Goal: Transaction & Acquisition: Book appointment/travel/reservation

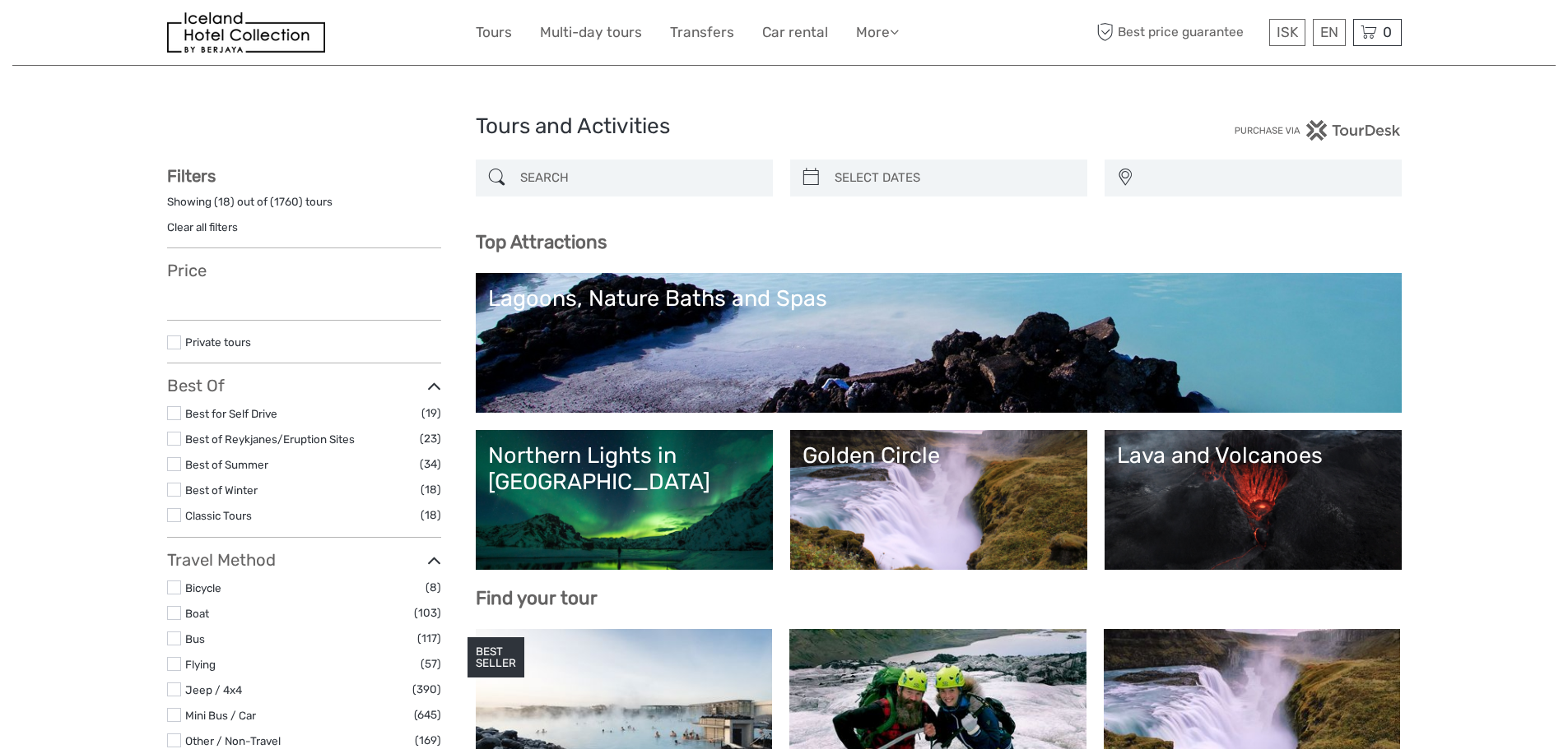
select select
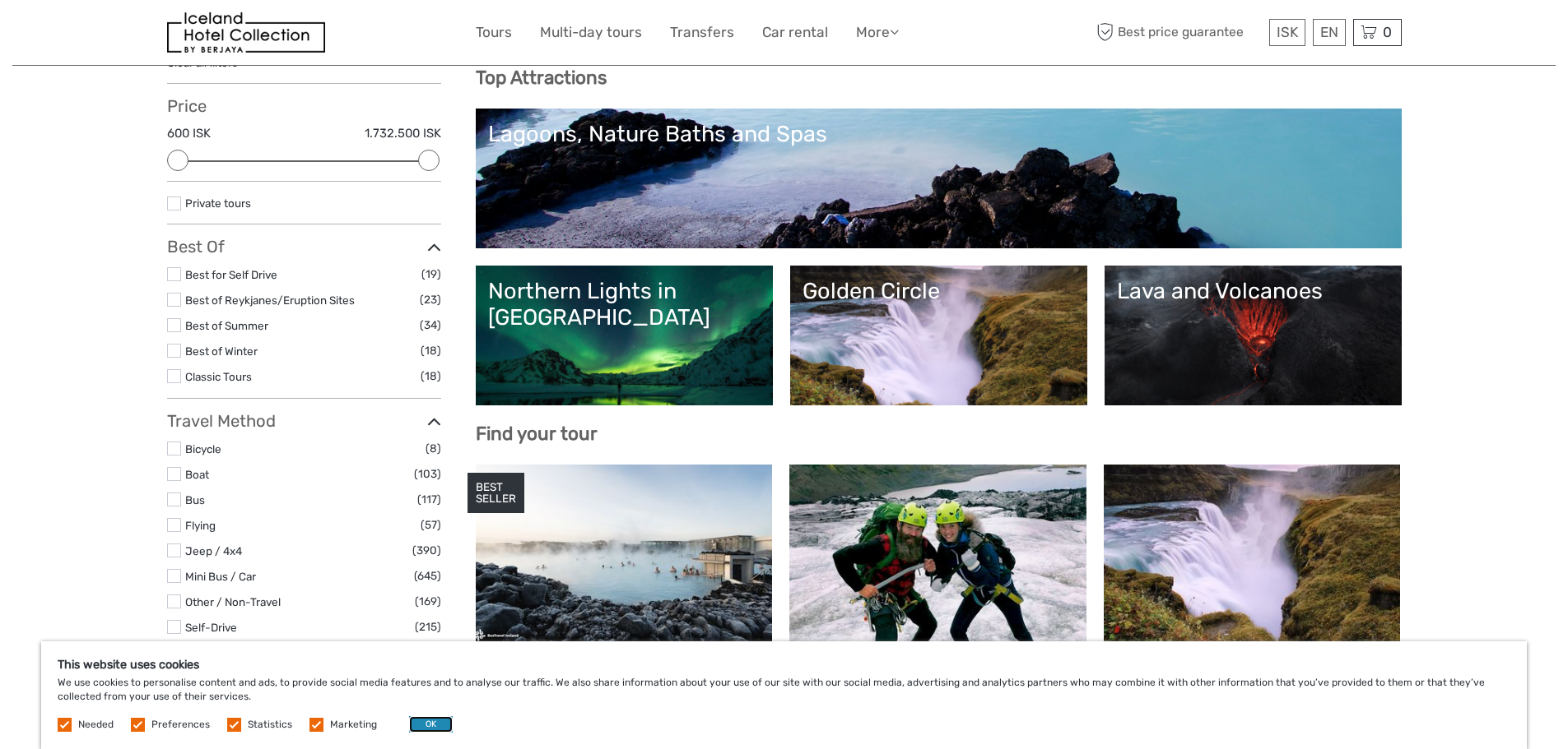
click at [426, 722] on button "OK" at bounding box center [431, 724] width 44 height 17
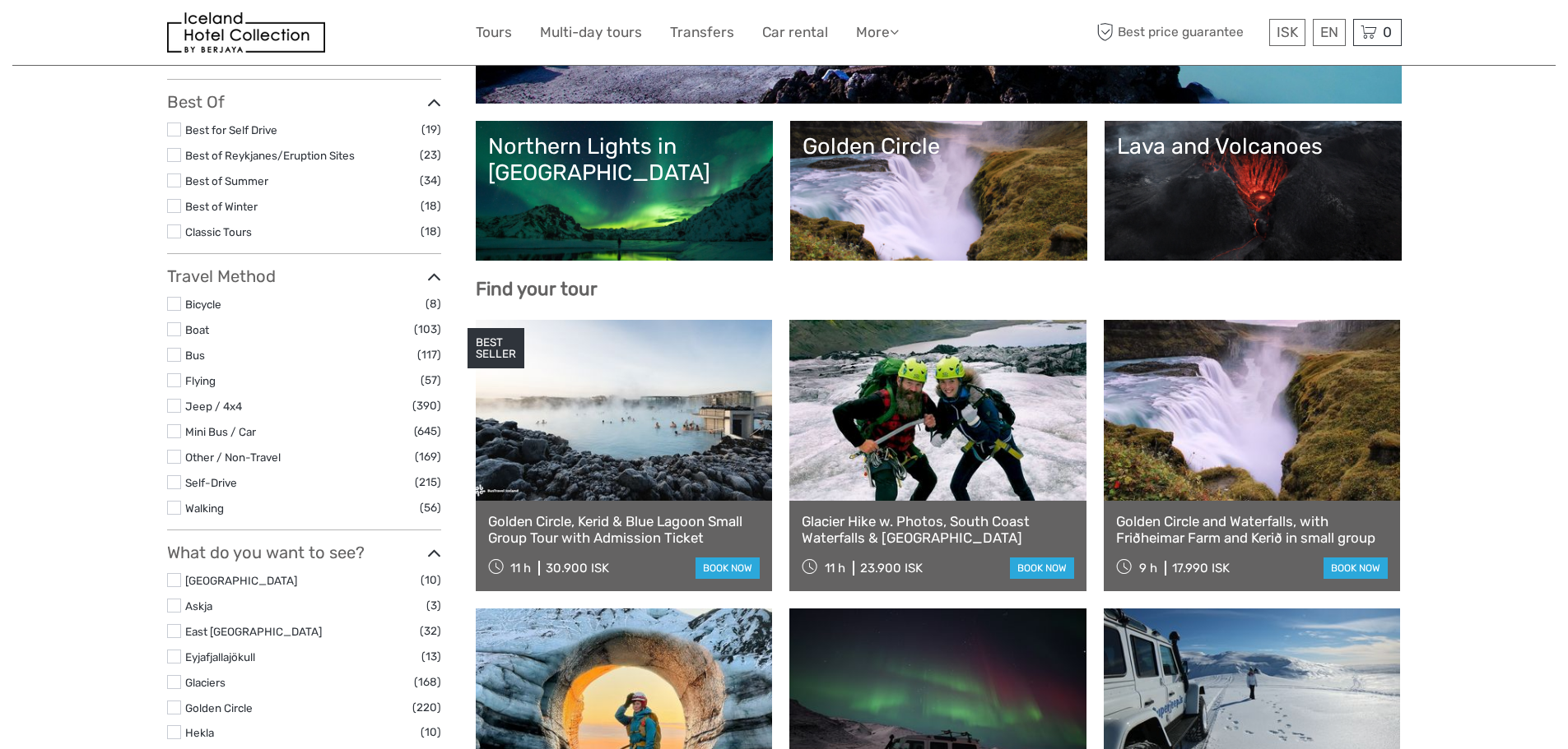
scroll to position [329, 0]
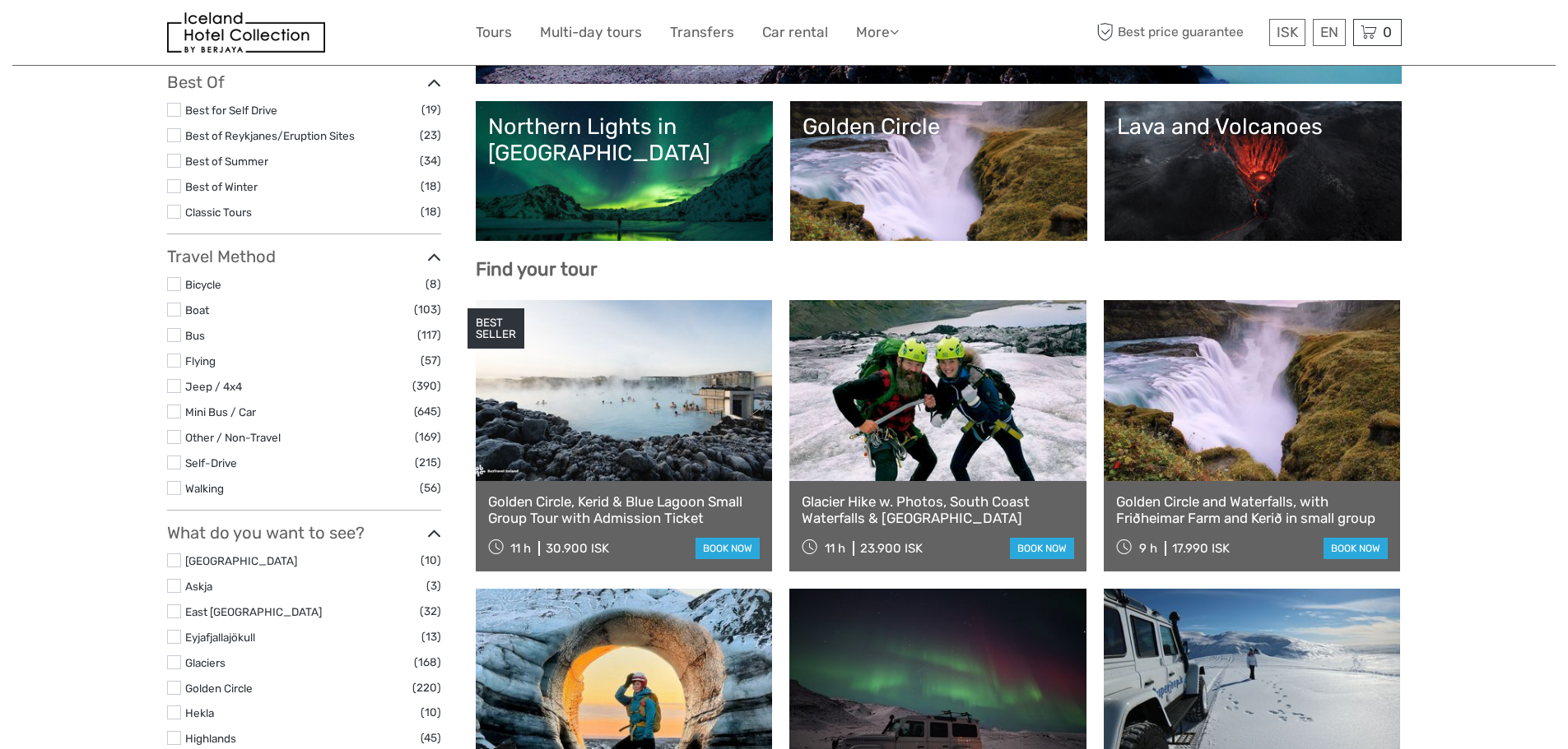
click at [645, 180] on link "Northern Lights in [GEOGRAPHIC_DATA]" at bounding box center [624, 171] width 272 height 115
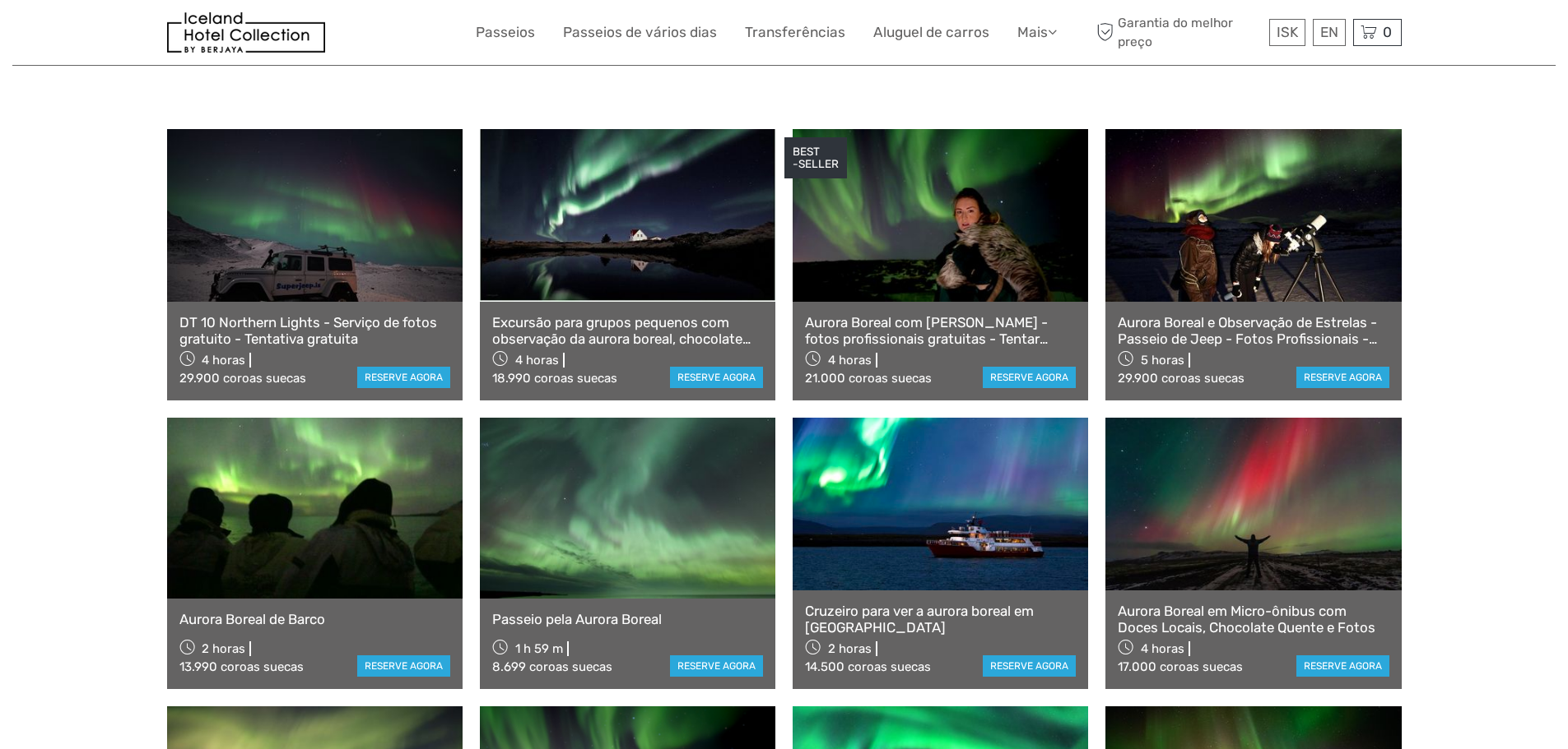
scroll to position [566, 0]
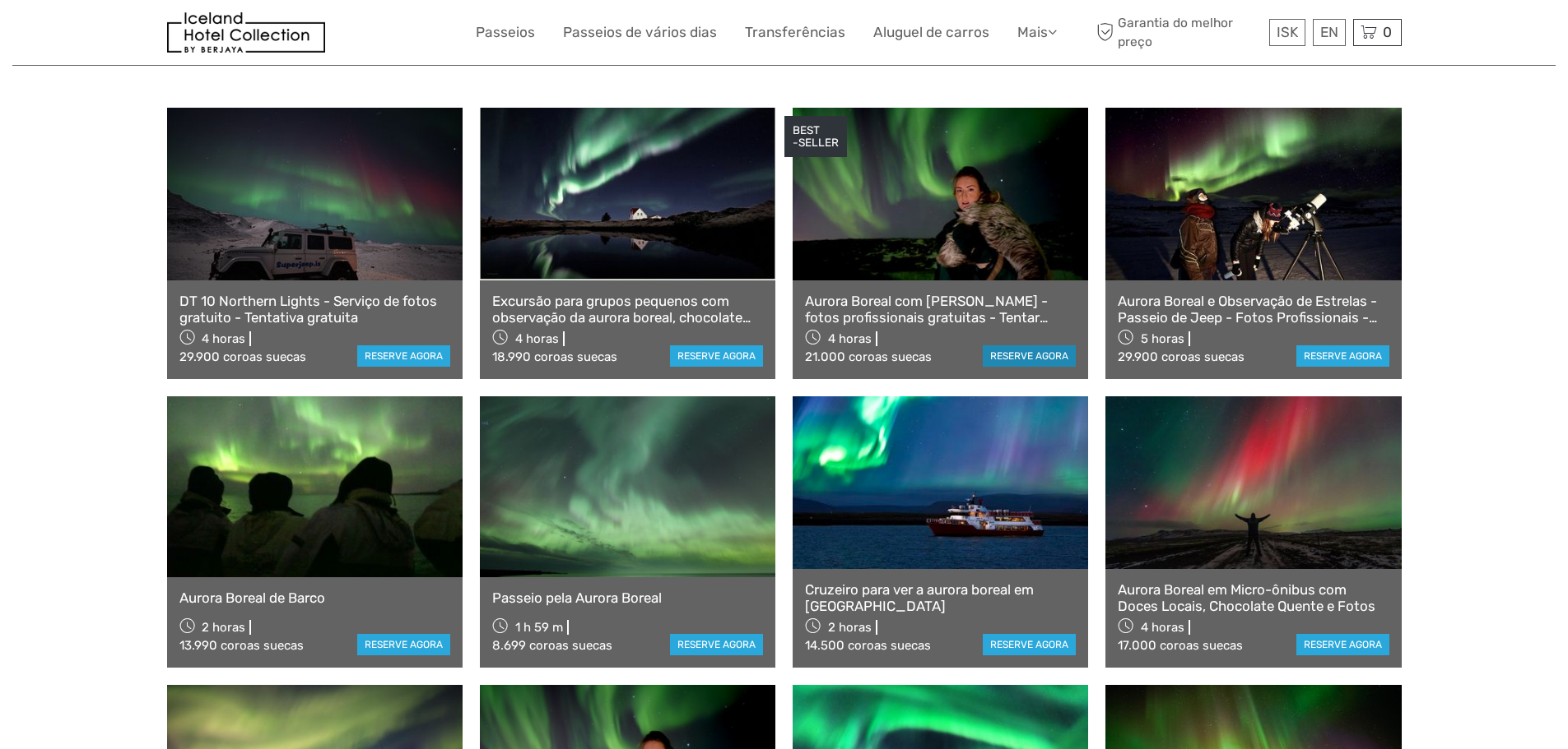
click at [1023, 360] on font "reserve agora" at bounding box center [1029, 356] width 78 height 12
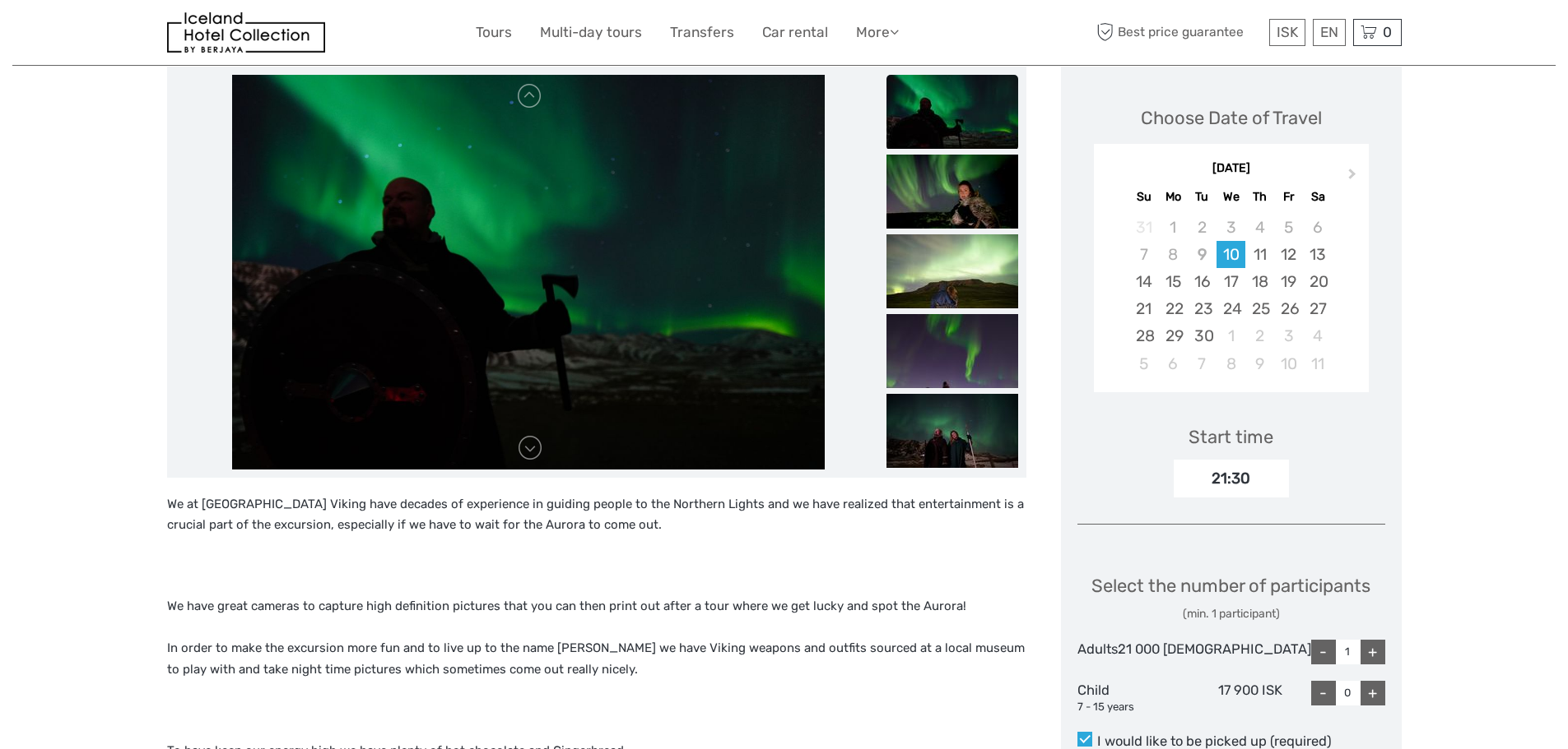
scroll to position [164, 0]
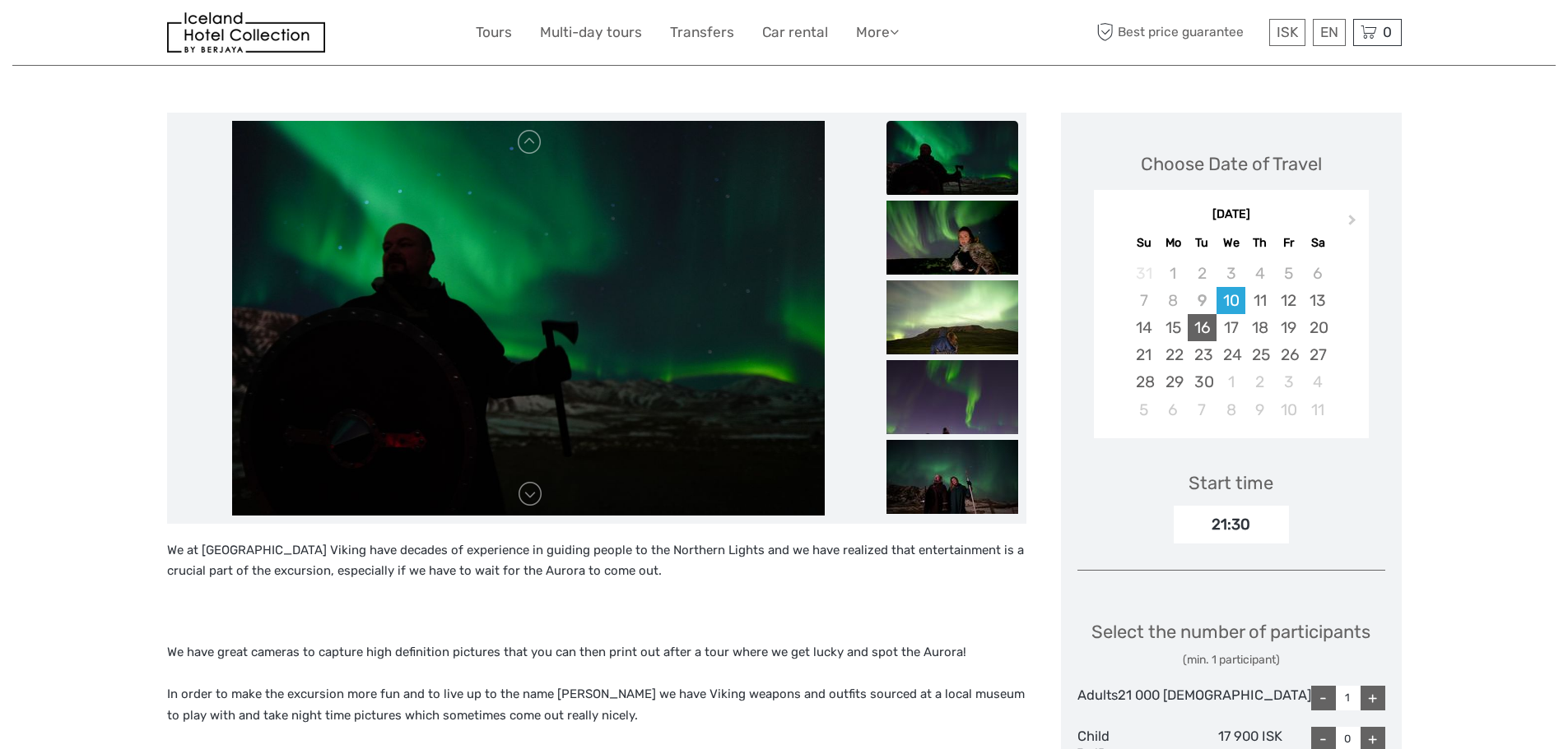
click at [1217, 328] on div "16" at bounding box center [1202, 328] width 29 height 27
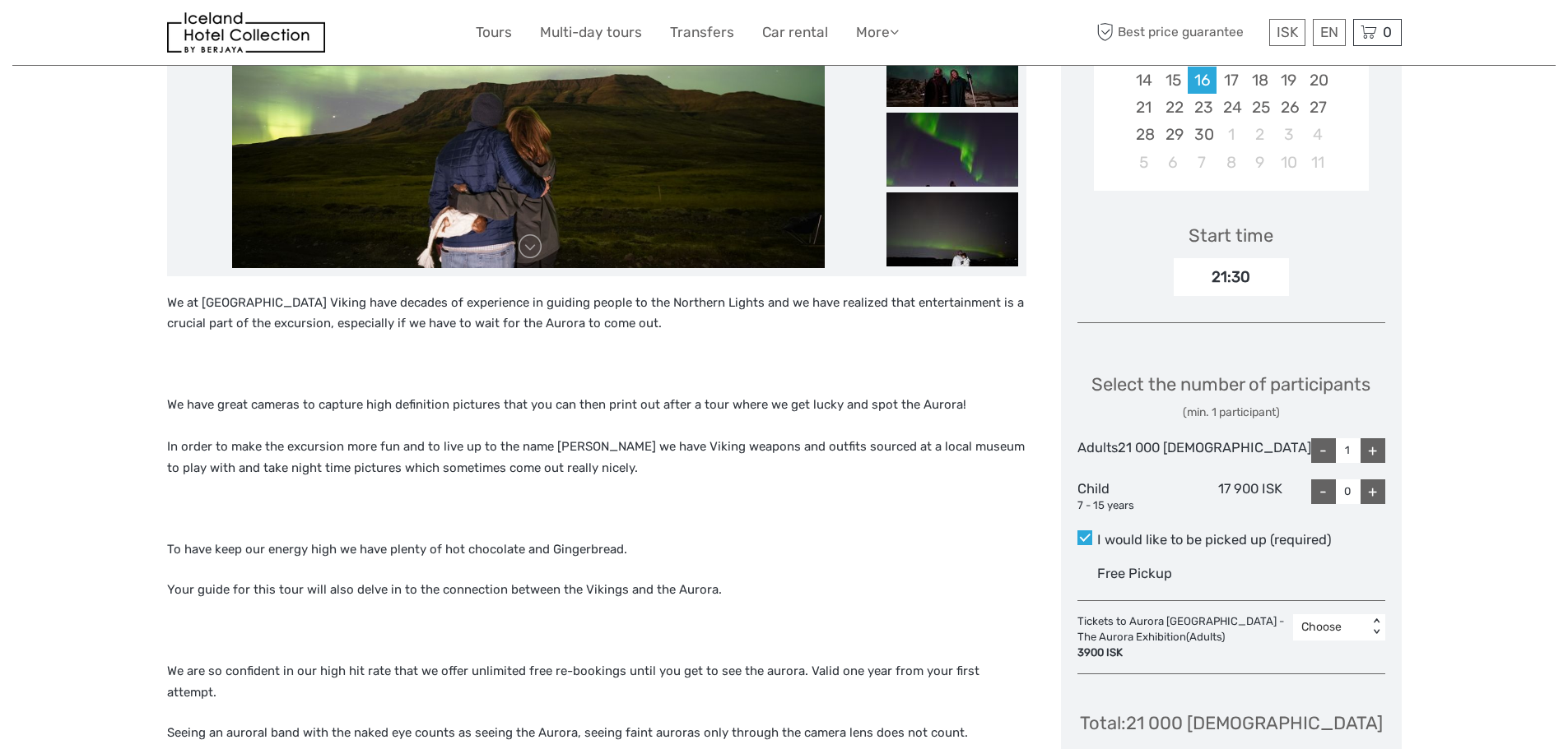
scroll to position [412, 0]
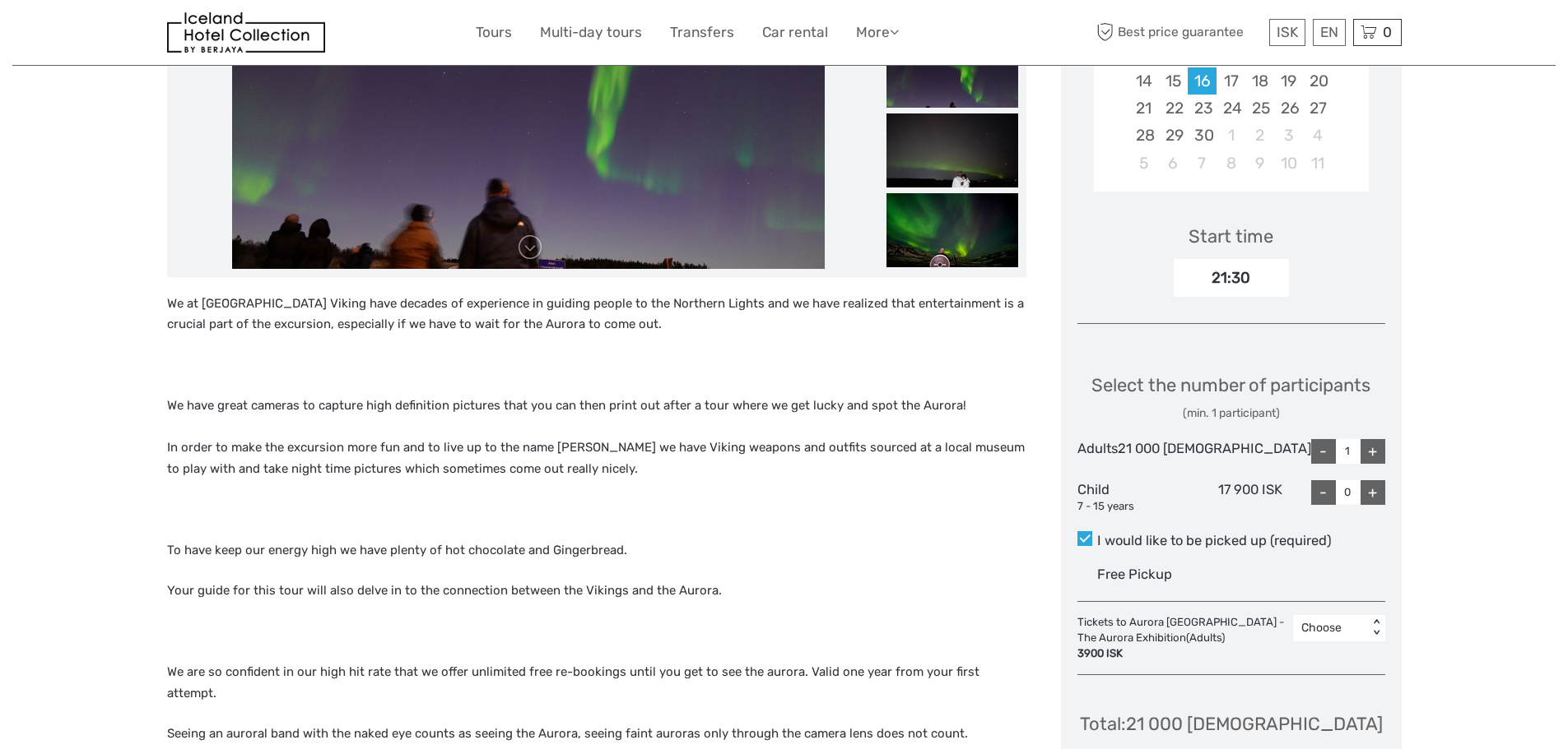
click at [1316, 642] on div "Choose < >" at bounding box center [1338, 628] width 92 height 27
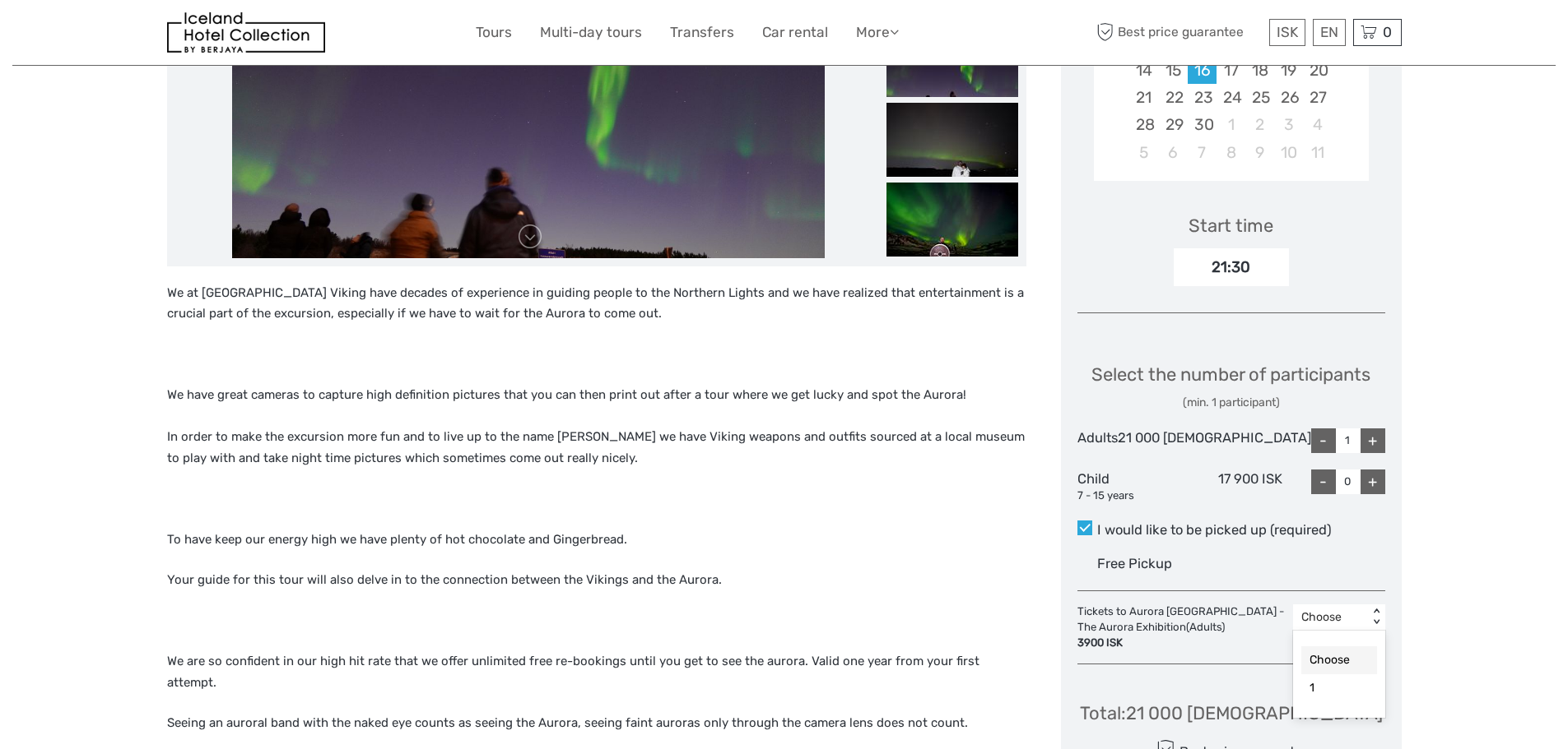
scroll to position [422, 0]
click at [1332, 702] on div "1" at bounding box center [1338, 688] width 75 height 28
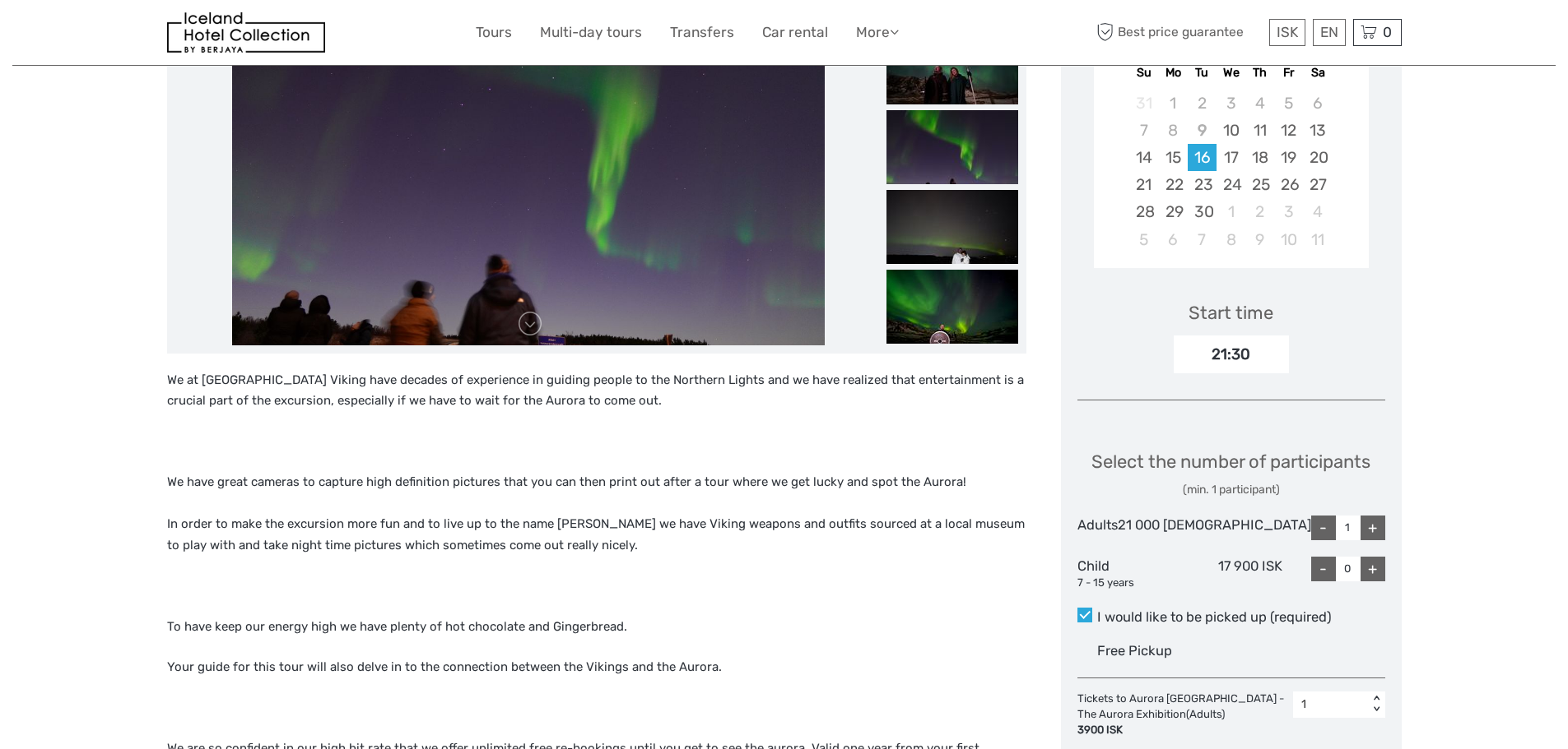
scroll to position [94, 0]
